Goal: Task Accomplishment & Management: Complete application form

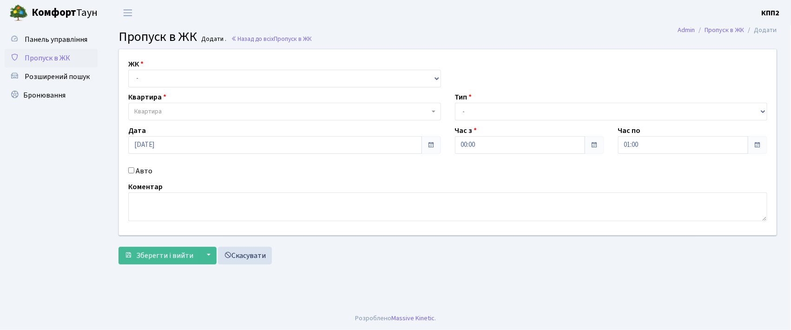
click at [334, 30] on h3 "Пропуск в ЖК Додати . Назад до всіх Пропуск в ЖК" at bounding box center [447, 37] width 658 height 16
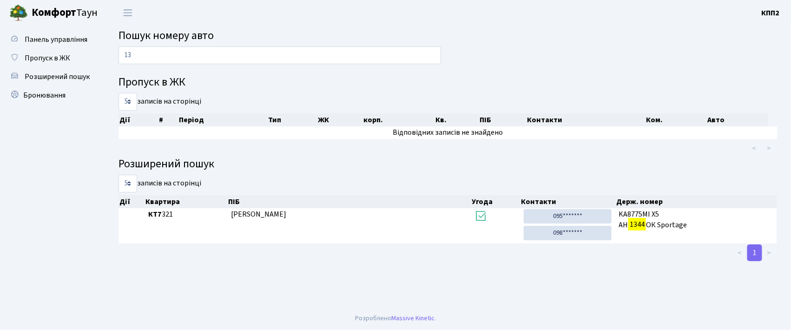
type input "1"
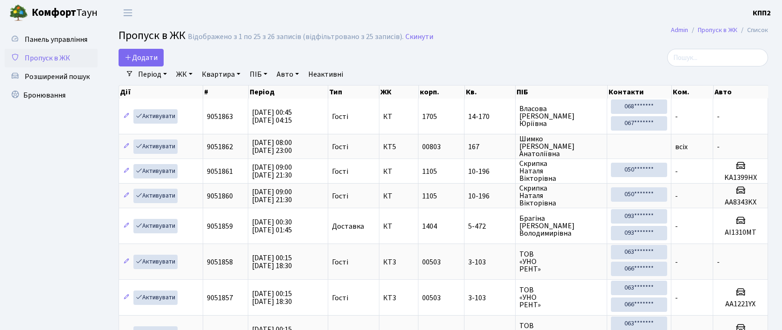
select select "25"
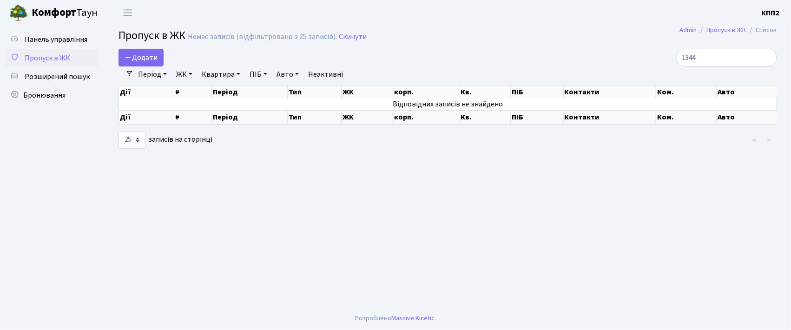
type input "1344"
click at [147, 72] on link "Період" at bounding box center [152, 74] width 36 height 16
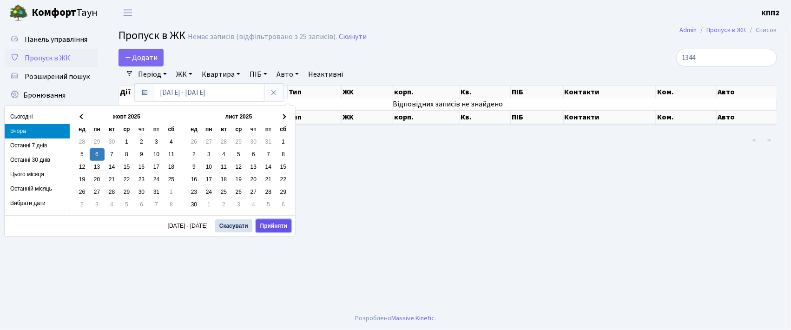
click at [274, 228] on button "Прийняти" at bounding box center [273, 225] width 35 height 13
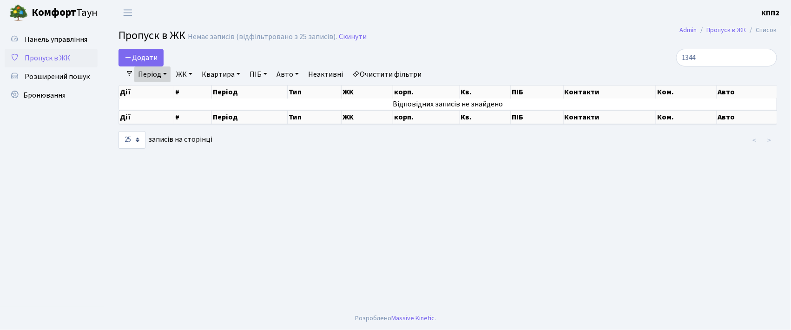
click at [158, 77] on link "Період" at bounding box center [152, 74] width 36 height 16
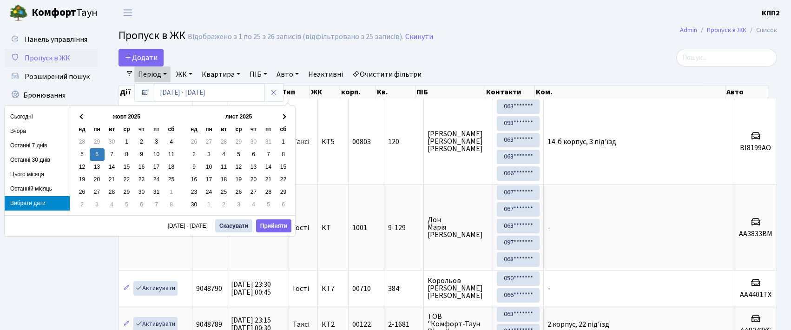
select select "25"
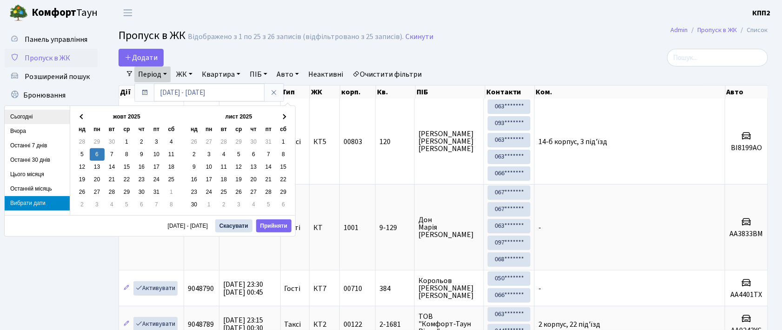
click at [25, 117] on li "Сьогодні" at bounding box center [37, 117] width 65 height 14
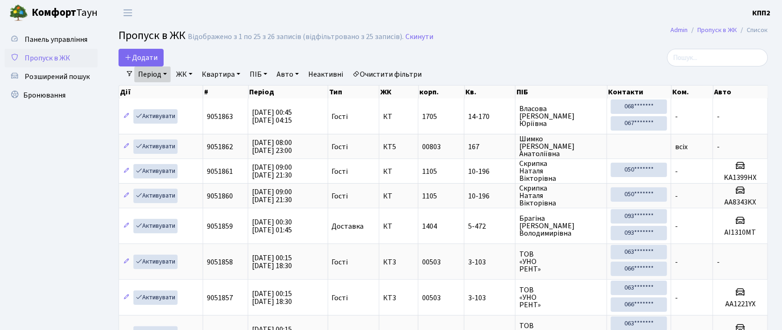
click at [164, 75] on link "Період" at bounding box center [152, 74] width 36 height 16
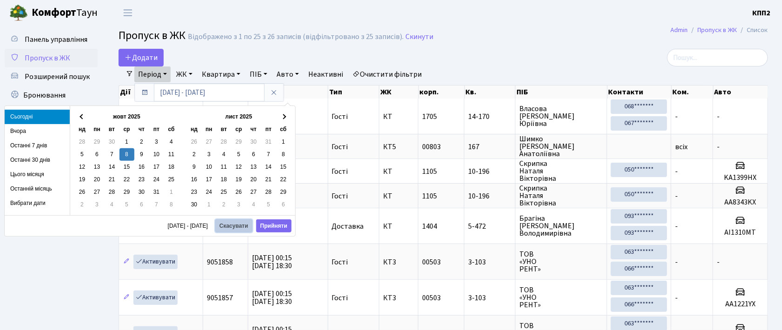
click at [244, 230] on button "Скасувати" at bounding box center [233, 225] width 37 height 13
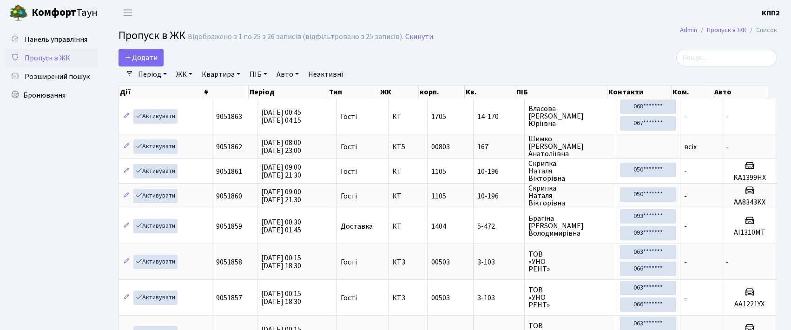
select select "25"
